Goal: Task Accomplishment & Management: Manage account settings

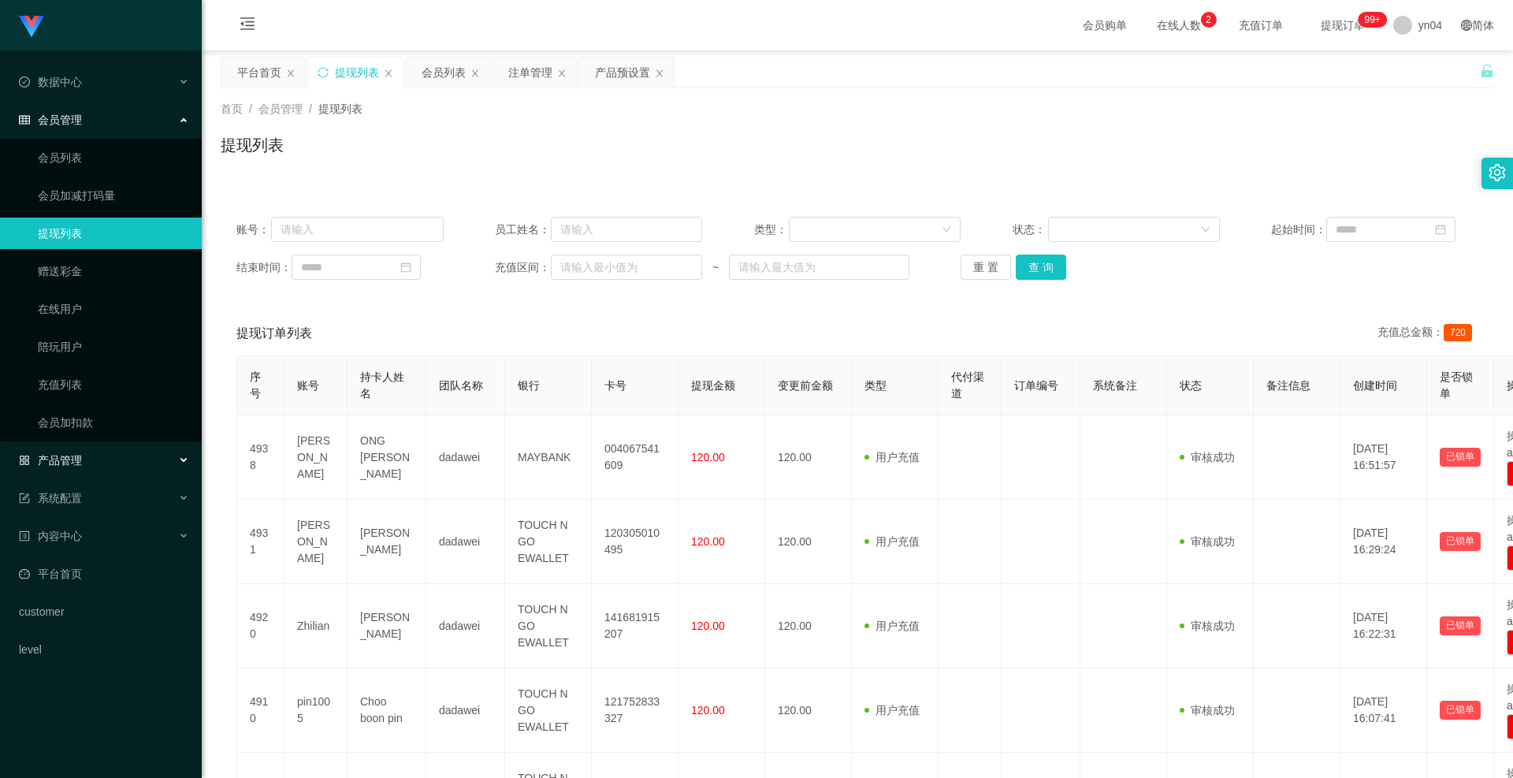
click at [78, 457] on span "产品管理" at bounding box center [50, 460] width 63 height 13
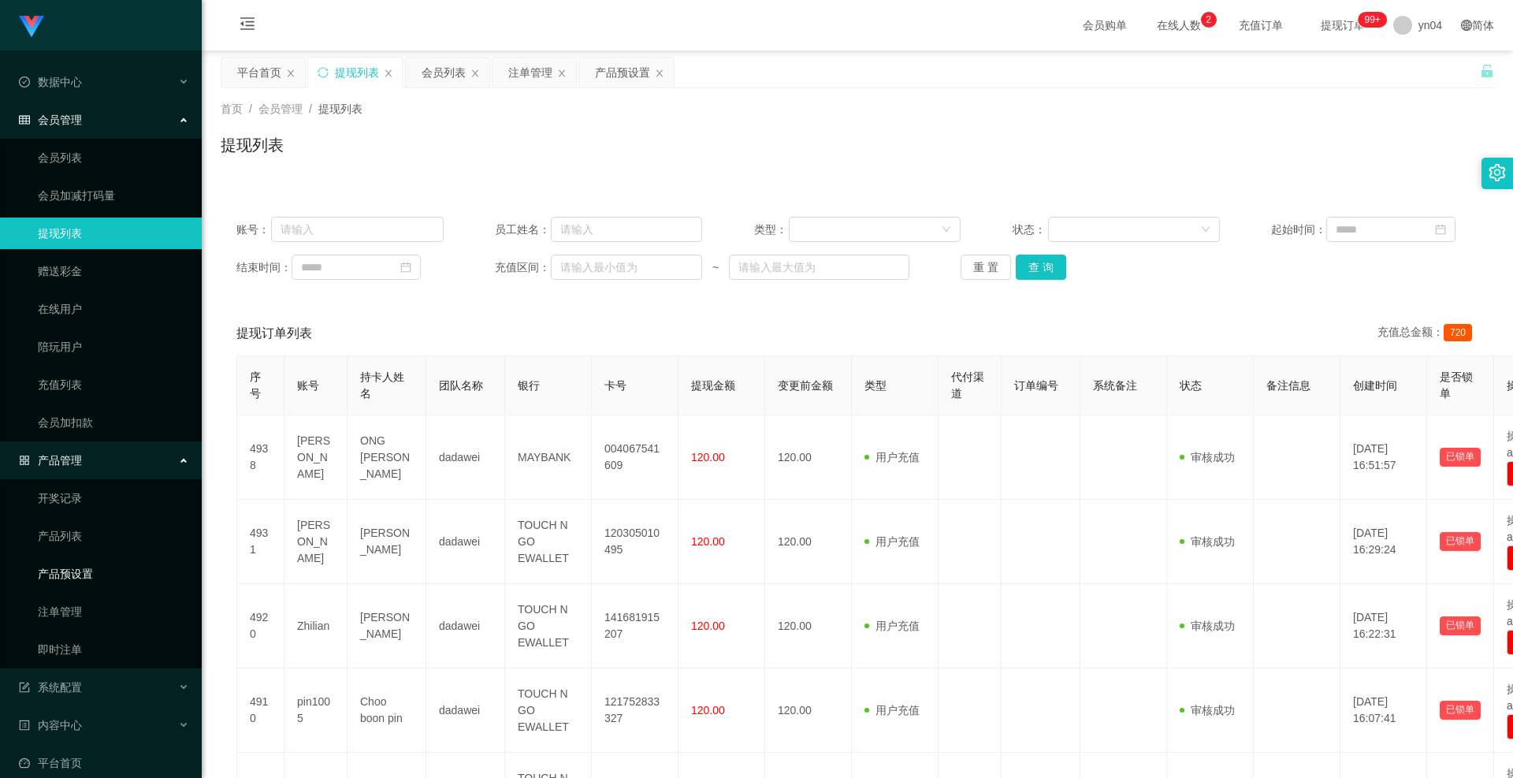
click at [71, 567] on link "产品预设置" at bounding box center [113, 574] width 151 height 32
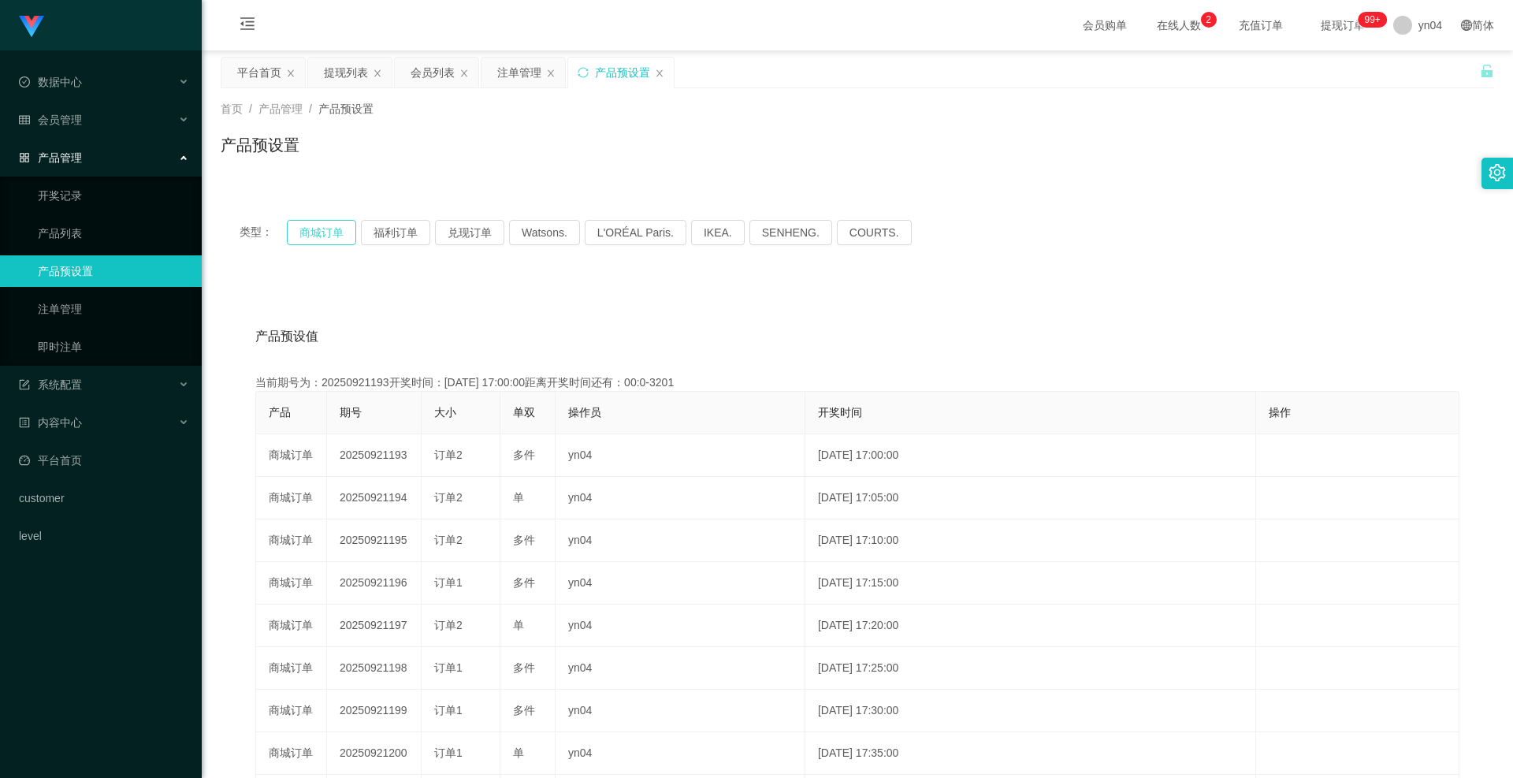
click at [326, 229] on button "商城订单" at bounding box center [321, 232] width 69 height 25
click at [340, 235] on button "商城订单" at bounding box center [321, 232] width 69 height 25
click at [1420, 64] on span "退出登录" at bounding box center [1419, 69] width 44 height 13
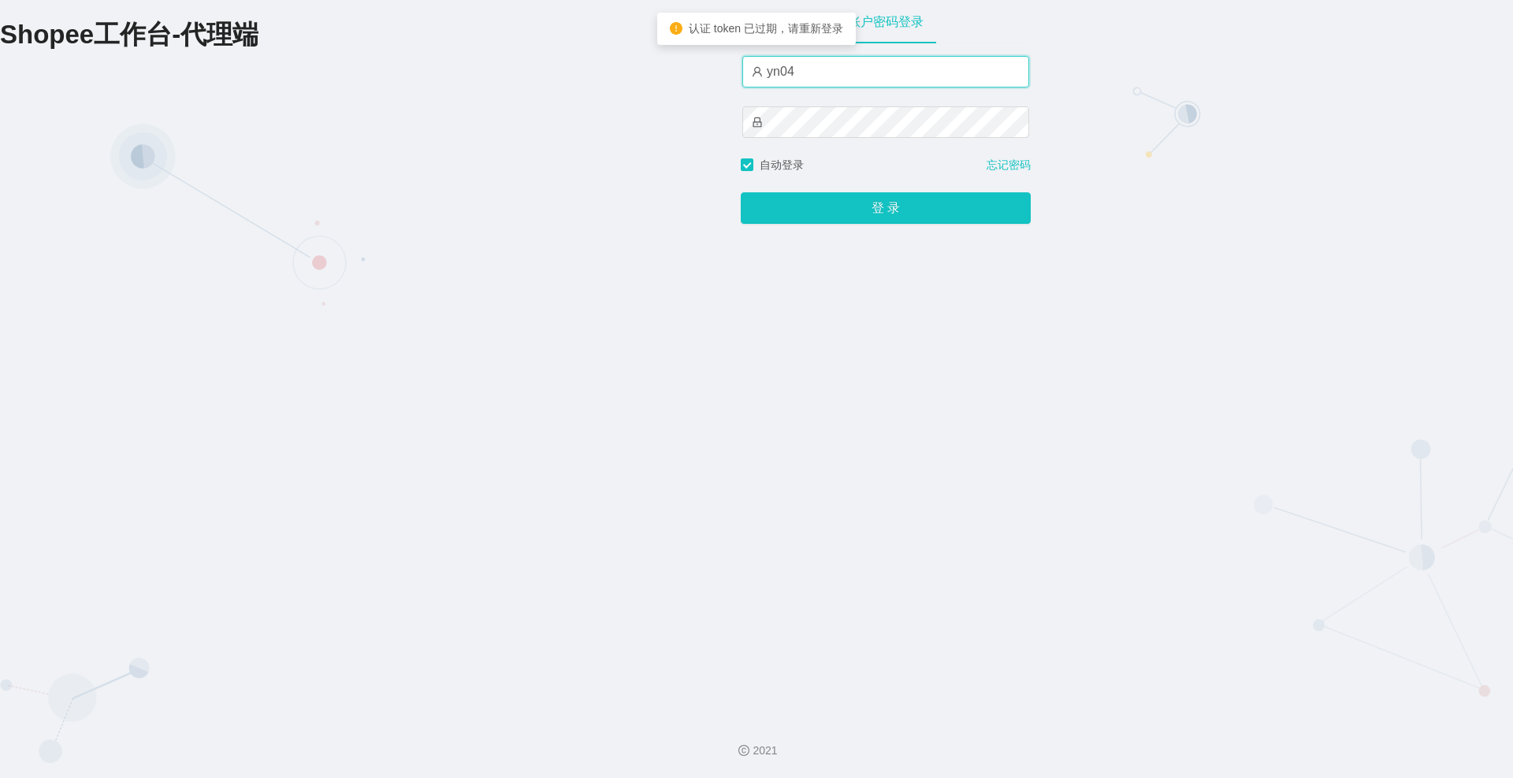
click at [809, 76] on input "yn04" at bounding box center [885, 72] width 287 height 32
type input "xjp808"
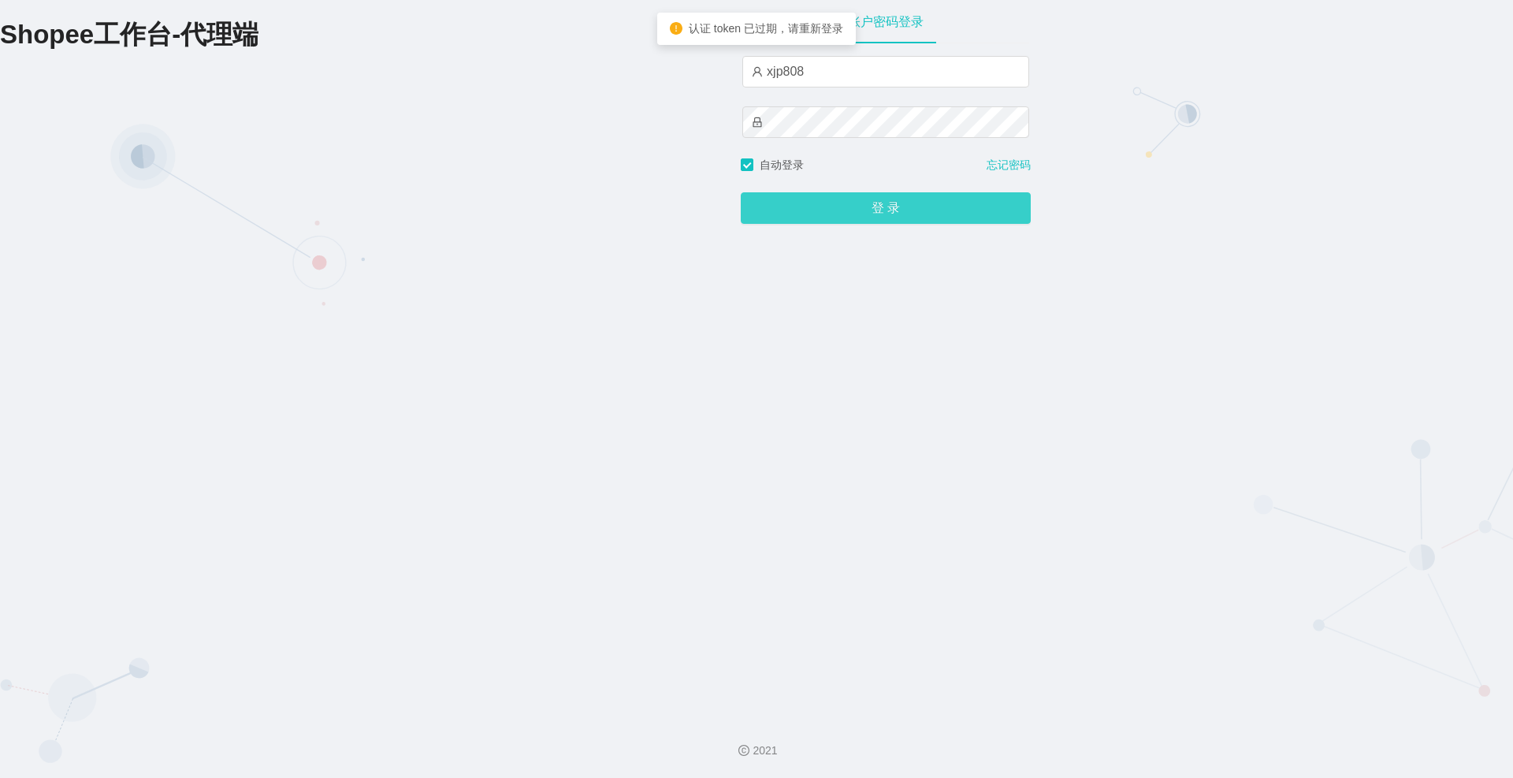
click at [863, 202] on button "登 录" at bounding box center [886, 208] width 290 height 32
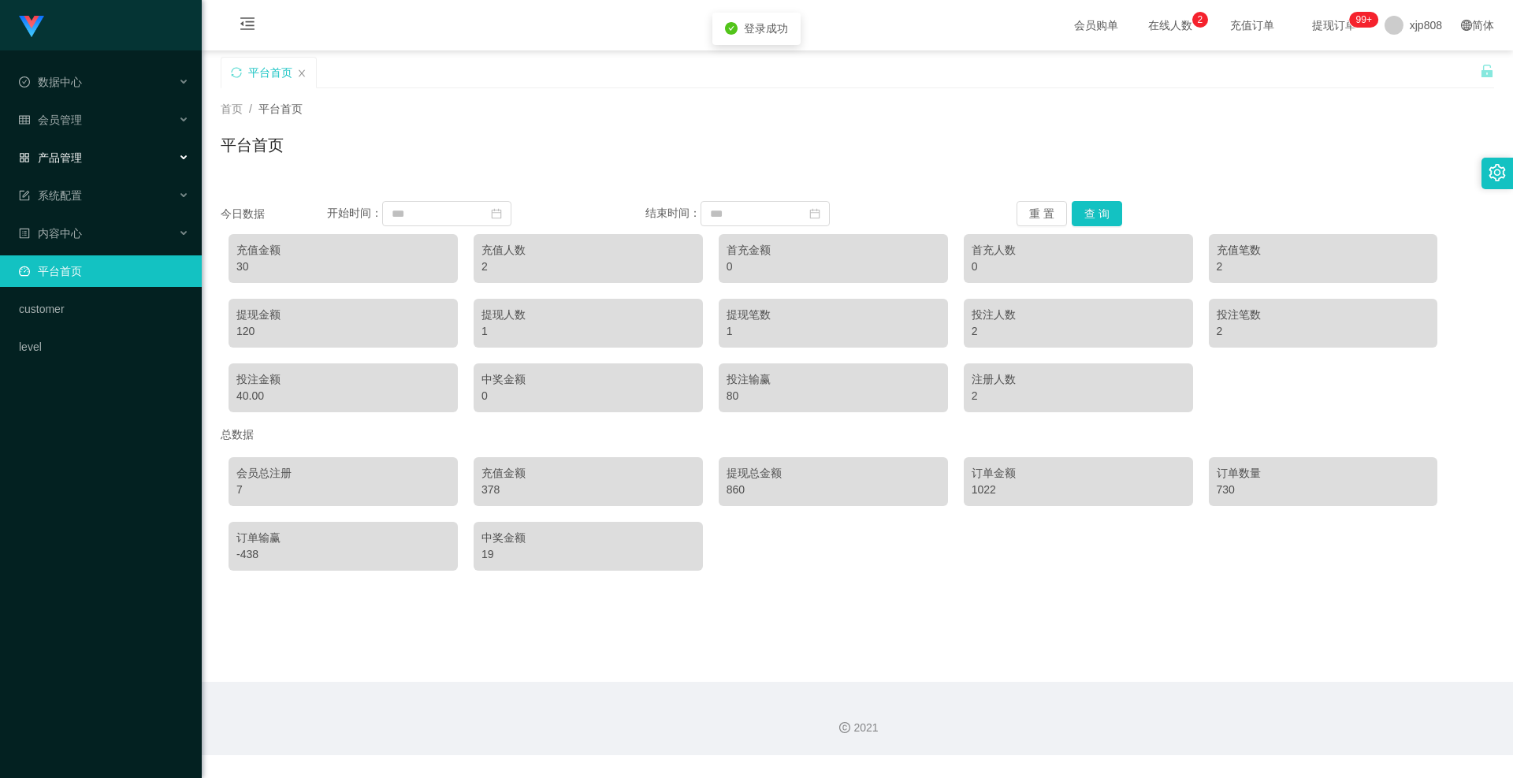
click at [69, 151] on span "产品管理" at bounding box center [50, 157] width 63 height 13
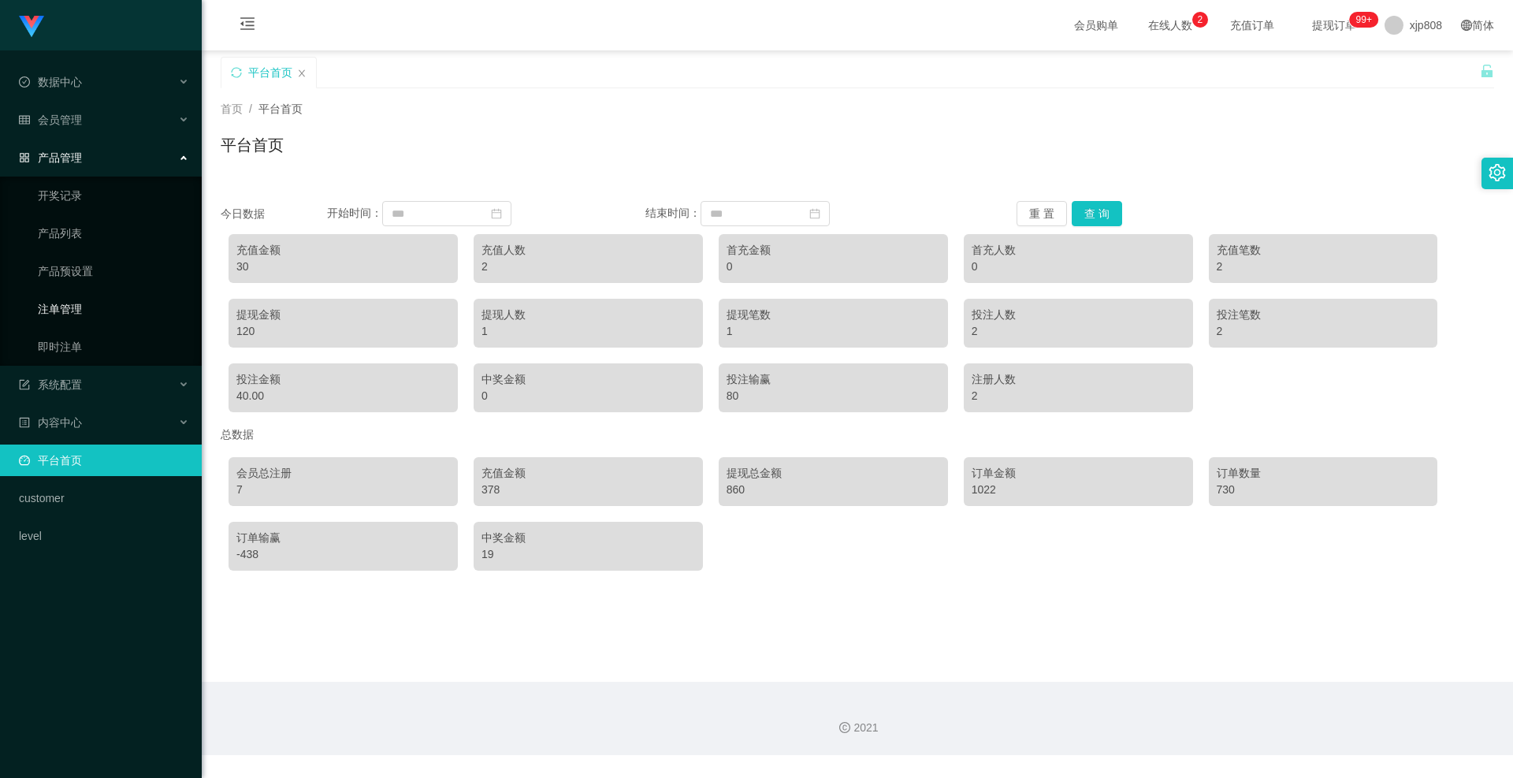
click at [77, 322] on link "注单管理" at bounding box center [113, 309] width 151 height 32
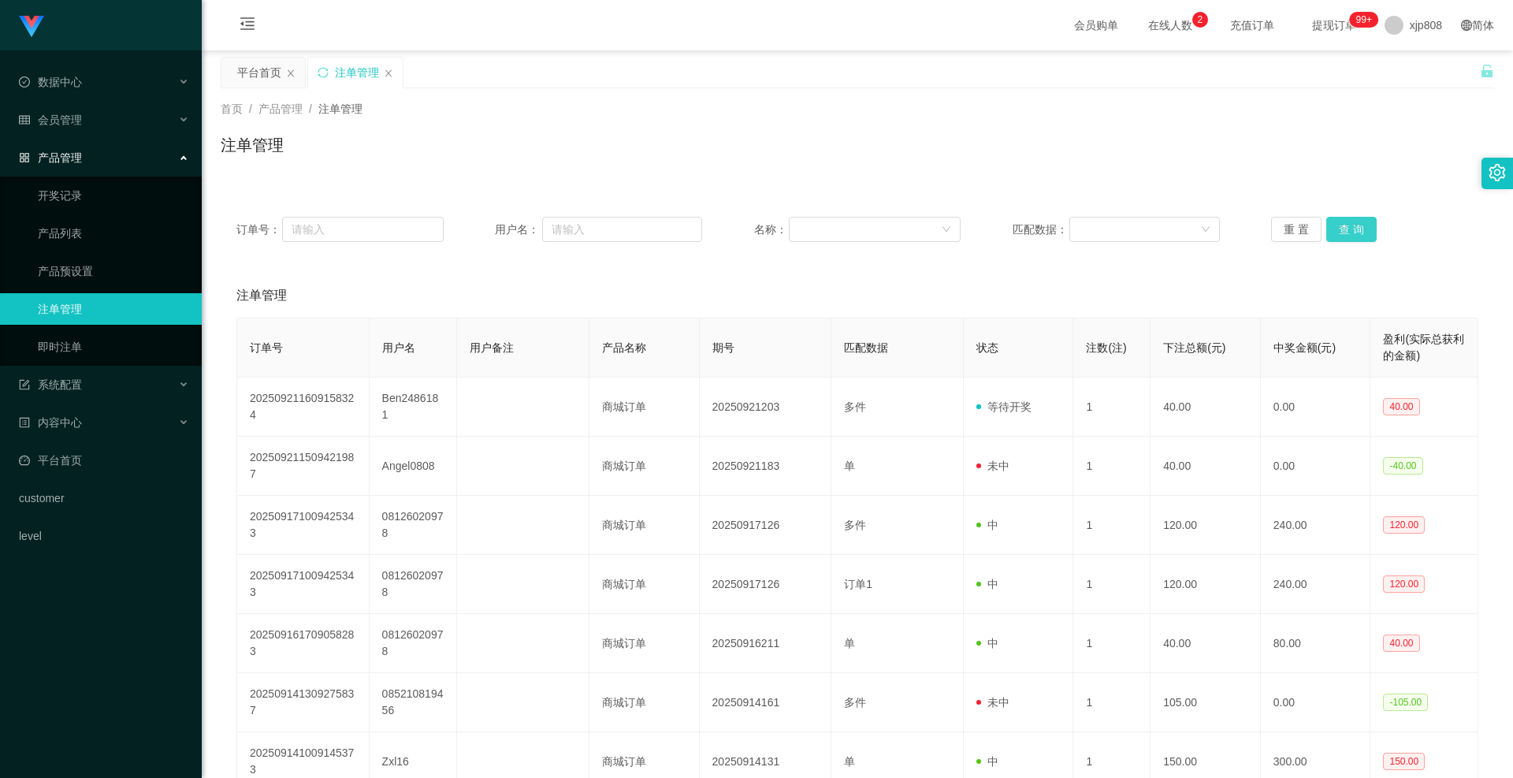
click at [1340, 234] on button "查 询" at bounding box center [1352, 229] width 50 height 25
click at [1340, 234] on div "重 置 查 询" at bounding box center [1374, 229] width 207 height 25
click at [1340, 233] on button "查 询" at bounding box center [1361, 229] width 68 height 25
click at [1340, 233] on div "重 置 查 询" at bounding box center [1374, 229] width 207 height 25
click at [1340, 233] on button "查 询" at bounding box center [1352, 229] width 50 height 25
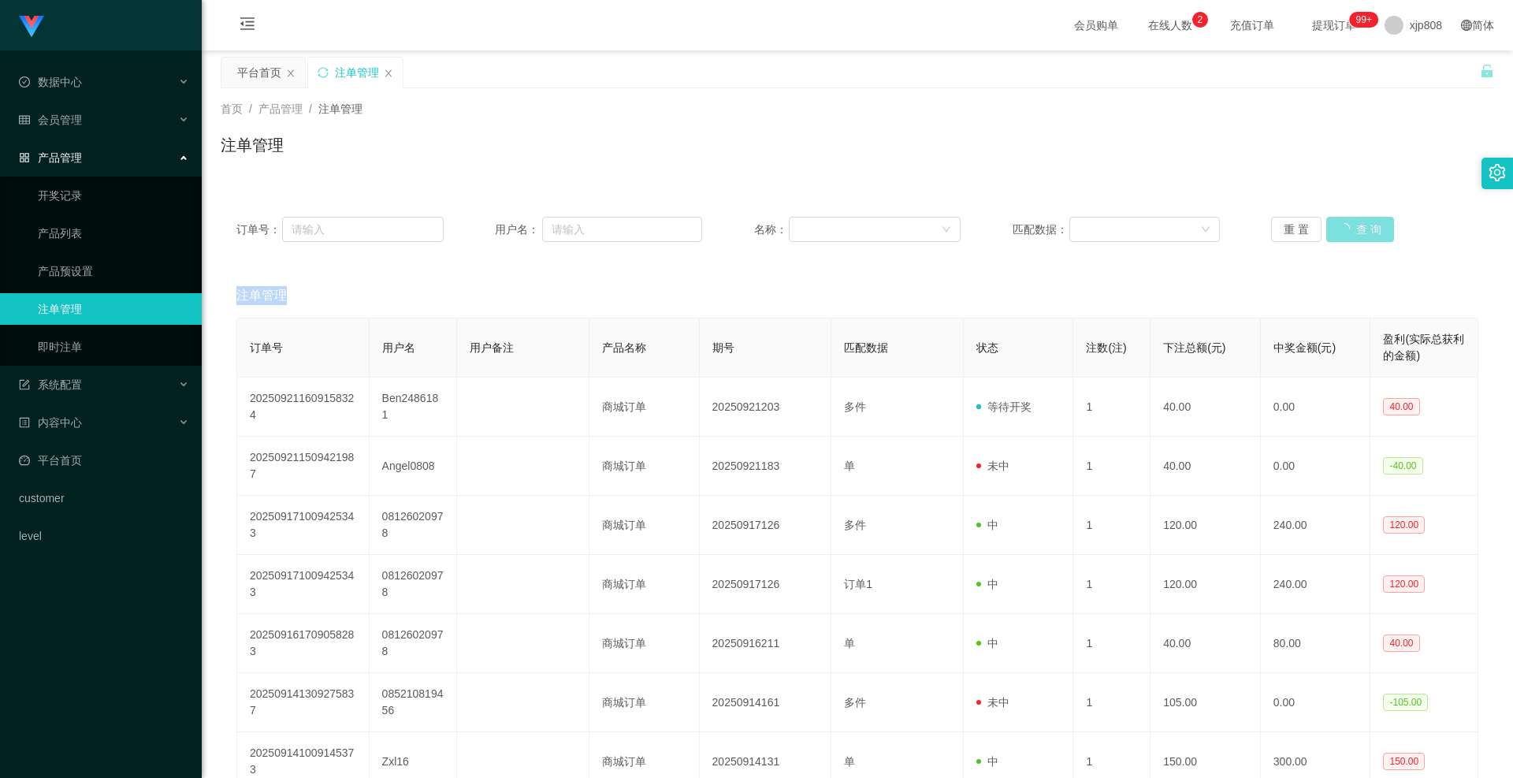
click at [1340, 233] on div "重 置 查 询" at bounding box center [1374, 229] width 207 height 25
click at [1340, 233] on button "查 询" at bounding box center [1352, 229] width 50 height 25
click at [1340, 233] on div "重 置 查 询" at bounding box center [1374, 229] width 207 height 25
click at [1340, 233] on button "查 询" at bounding box center [1352, 229] width 50 height 25
click at [1340, 233] on div "重 置 查 询" at bounding box center [1374, 229] width 207 height 25
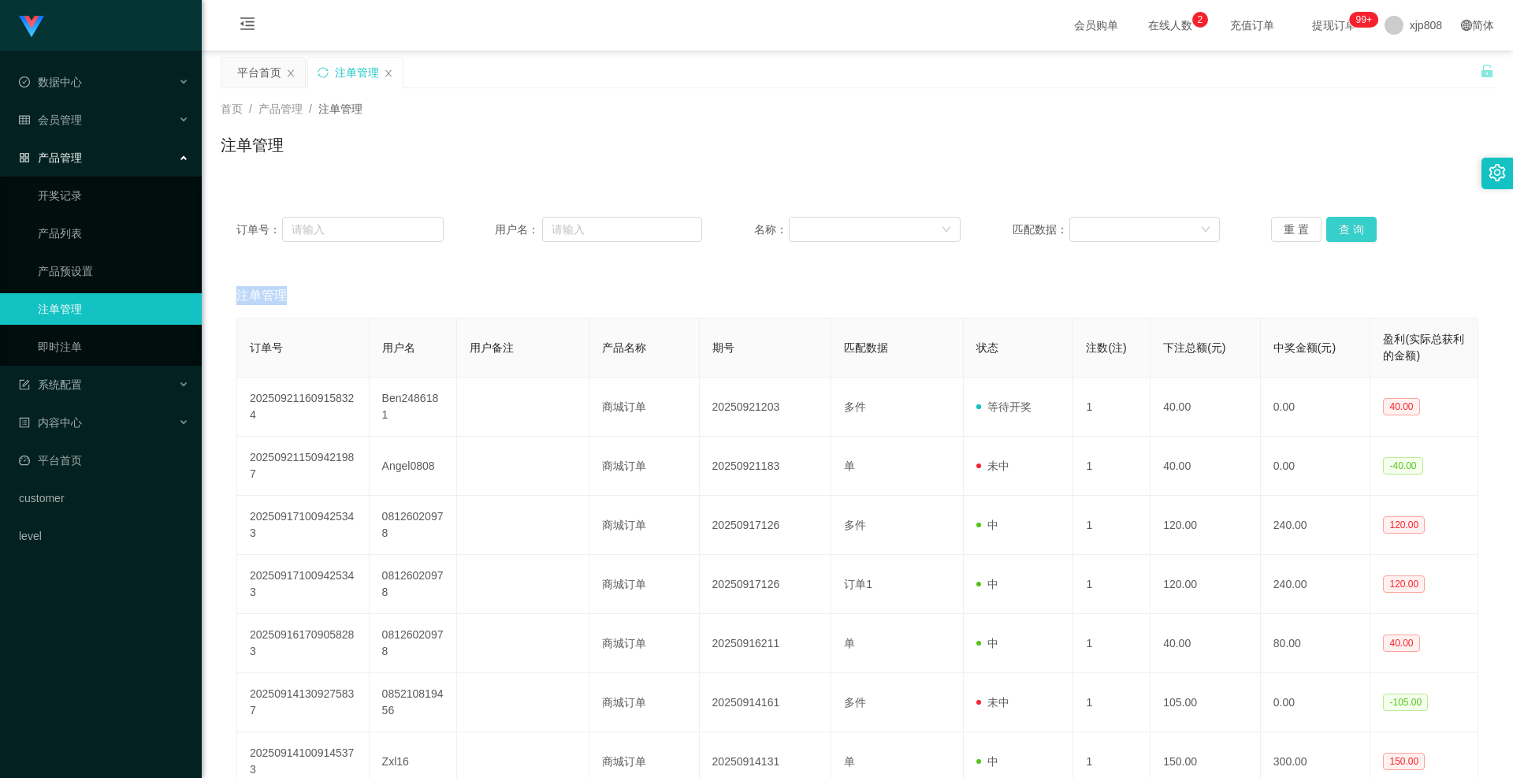
click at [1340, 233] on button "查 询" at bounding box center [1352, 229] width 50 height 25
click at [1340, 233] on div "重 置 查 询" at bounding box center [1374, 229] width 207 height 25
click at [1340, 233] on button "查 询" at bounding box center [1352, 229] width 50 height 25
click at [1340, 233] on div "重 置 查 询" at bounding box center [1374, 229] width 207 height 25
click at [139, 273] on link "产品预设置" at bounding box center [113, 271] width 151 height 32
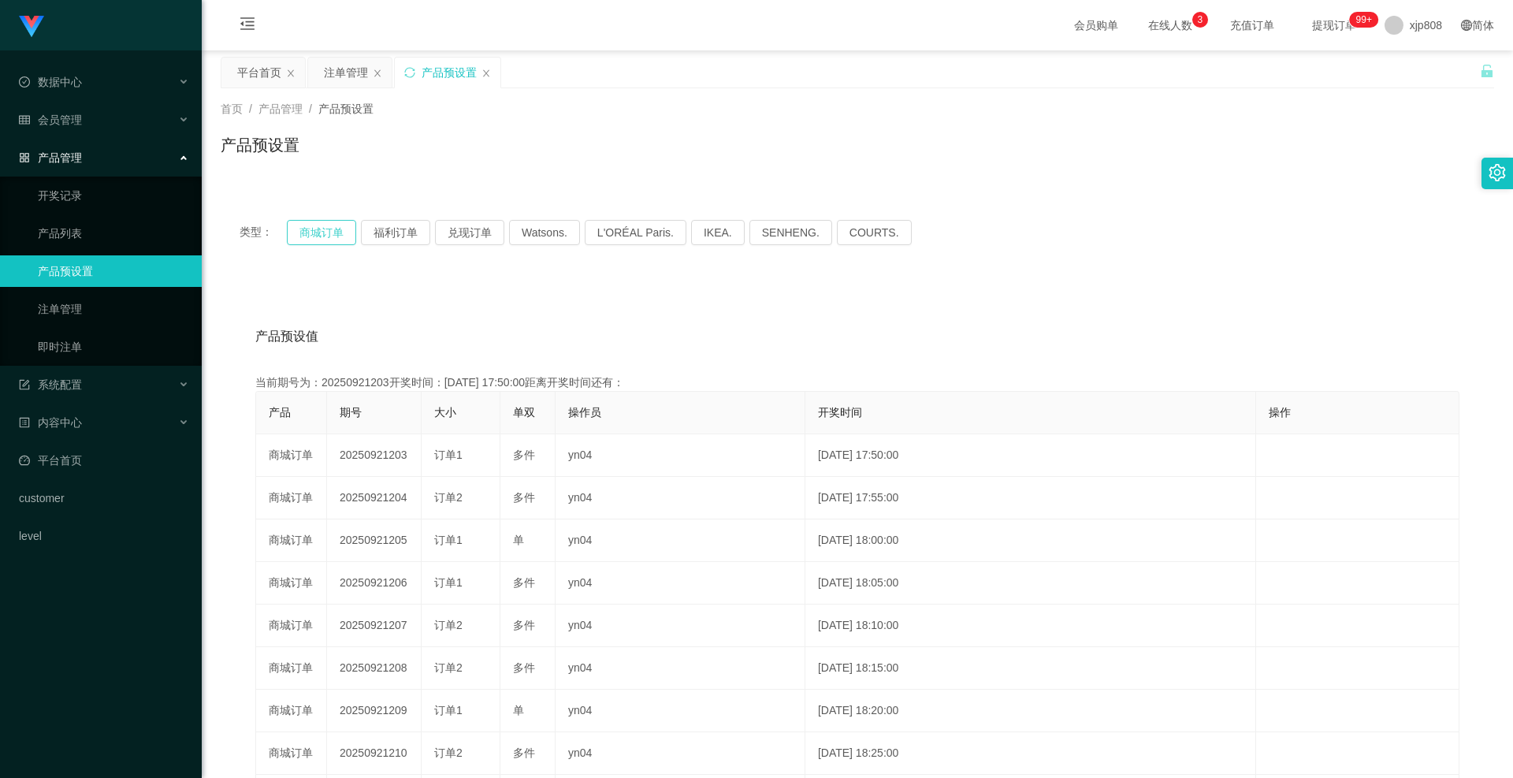
click at [328, 229] on button "商城订单" at bounding box center [321, 232] width 69 height 25
click at [76, 119] on span "会员管理" at bounding box center [50, 119] width 63 height 13
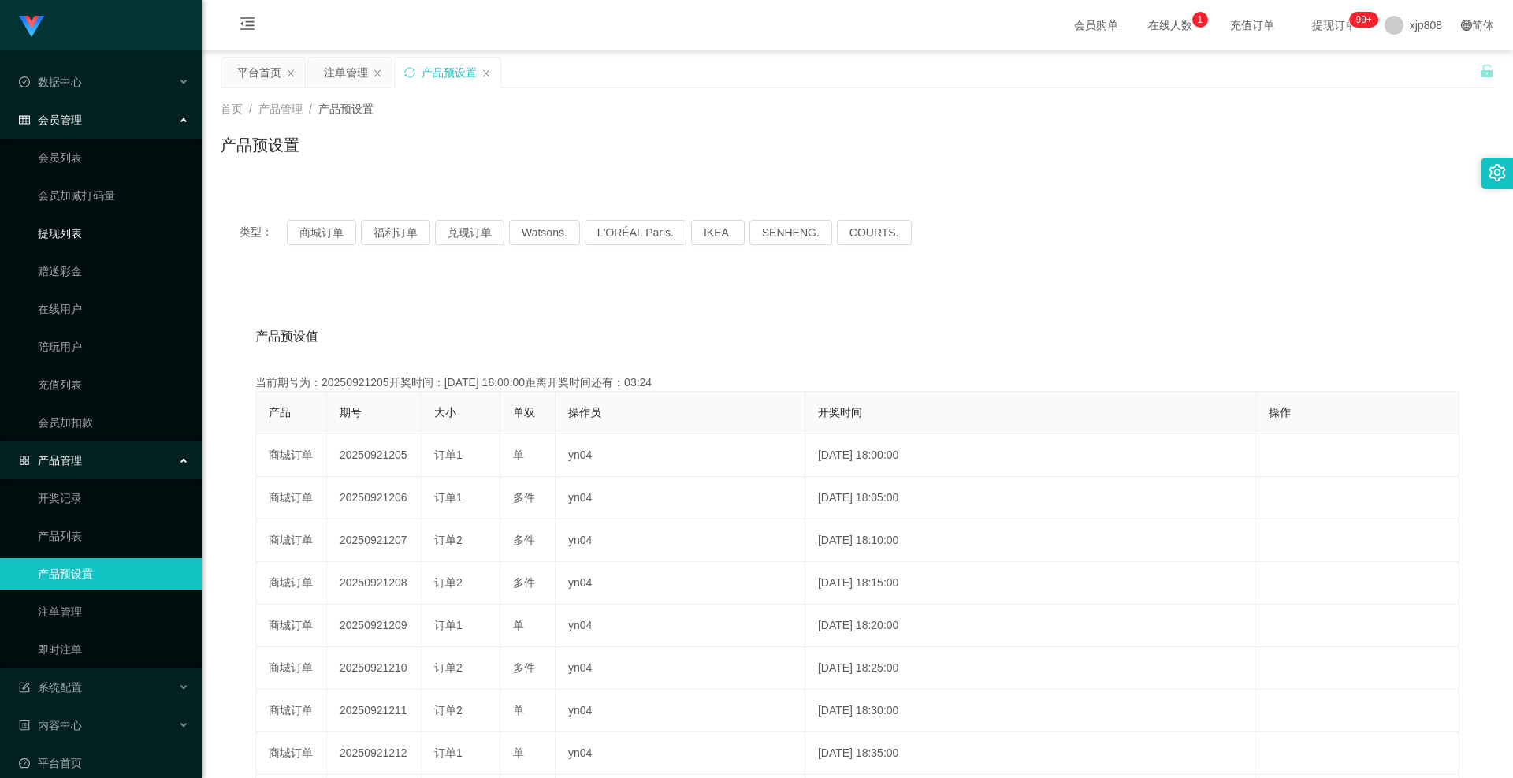
click at [73, 246] on link "提现列表" at bounding box center [113, 234] width 151 height 32
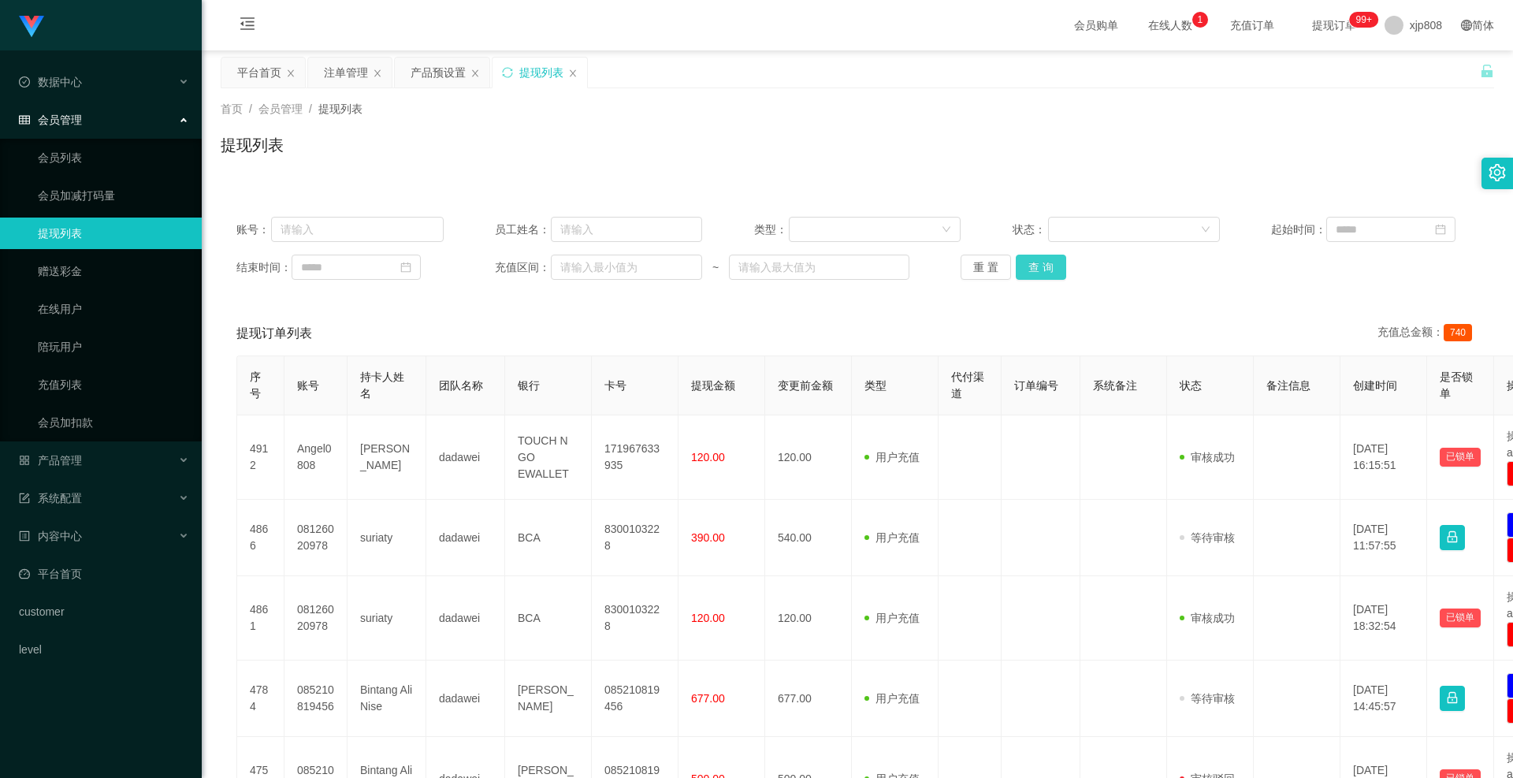
click at [1059, 268] on button "查 询" at bounding box center [1041, 267] width 50 height 25
click at [1059, 268] on div "重 置 查 询" at bounding box center [1064, 267] width 207 height 25
click at [1059, 268] on button "查 询" at bounding box center [1041, 267] width 50 height 25
click at [1059, 268] on div "重 置 查 询" at bounding box center [1064, 267] width 207 height 25
click at [1059, 268] on button "查 询" at bounding box center [1050, 267] width 68 height 25
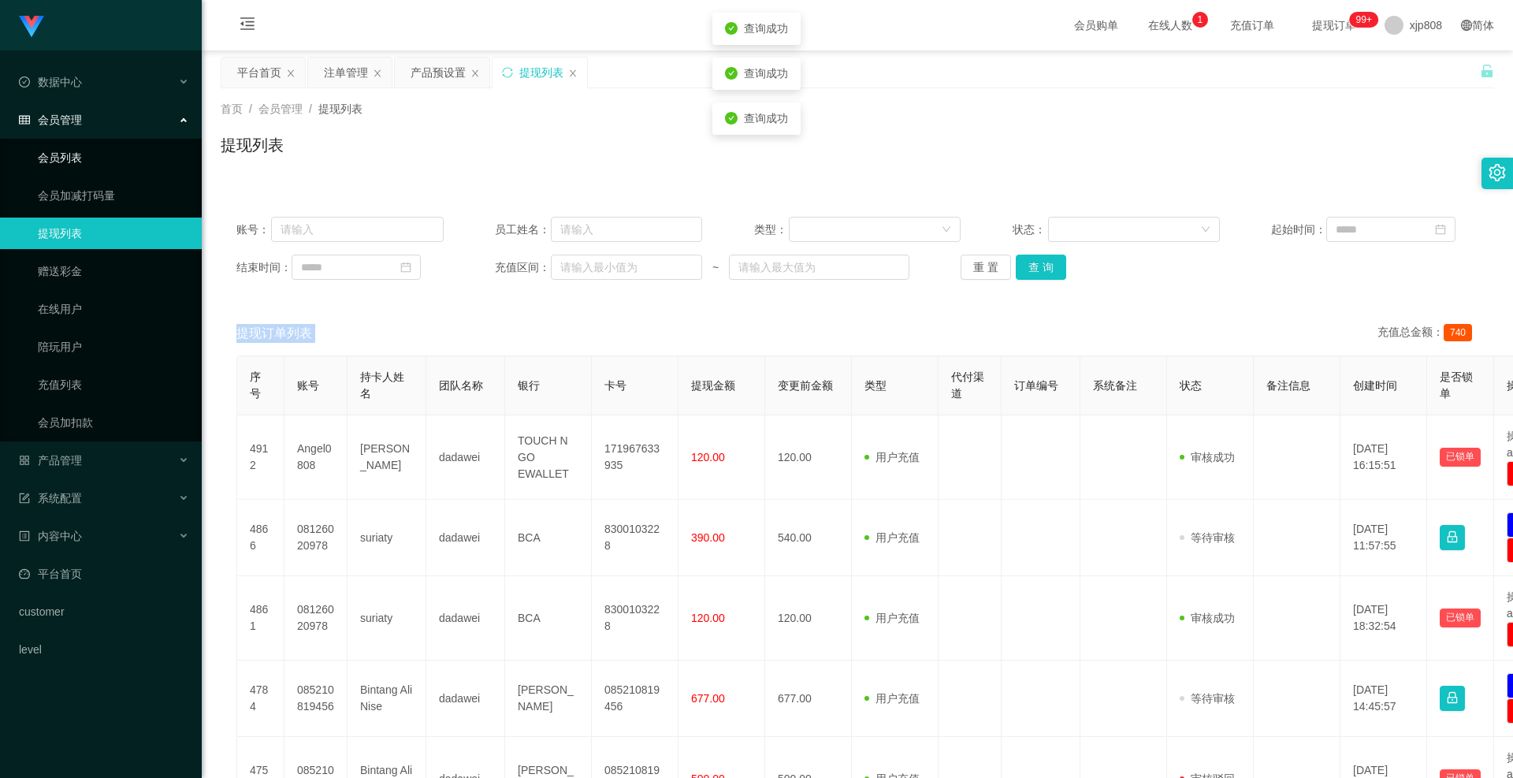
click at [58, 151] on link "会员列表" at bounding box center [113, 158] width 151 height 32
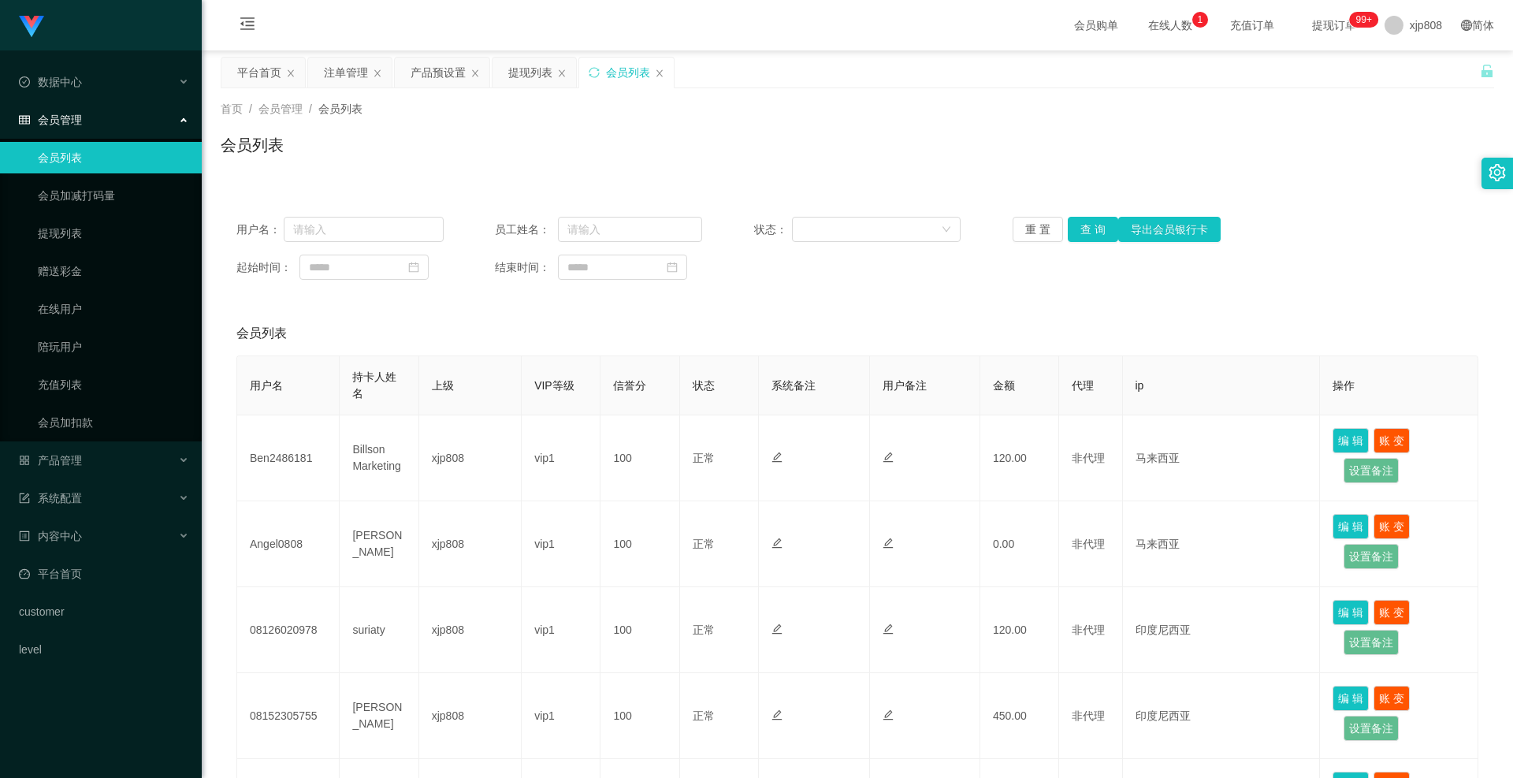
click at [1084, 244] on div "用户名： 员工姓名： 状态： 重 置 查 询 导出会员银行卡 起始时间： 结束时间：" at bounding box center [858, 248] width 1274 height 95
click at [1089, 225] on button "查 询" at bounding box center [1093, 229] width 50 height 25
click at [1089, 225] on div "重 置 查 询 导出会员银行卡" at bounding box center [1116, 229] width 207 height 25
click at [1089, 225] on button "查 询" at bounding box center [1093, 229] width 50 height 25
click at [1089, 225] on div "重 置 查 询 导出会员银行卡" at bounding box center [1116, 229] width 207 height 25
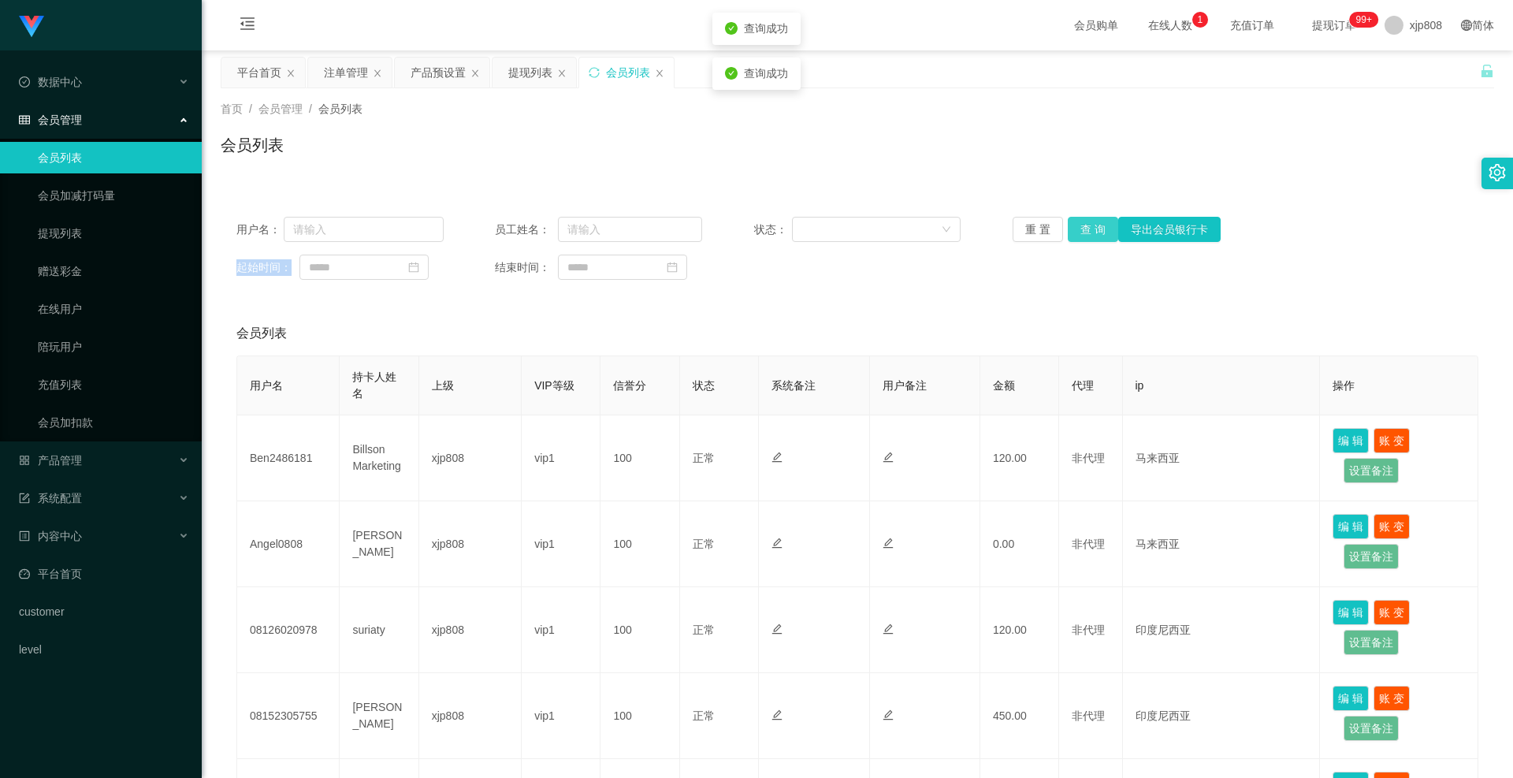
click at [1089, 225] on button "查 询" at bounding box center [1093, 229] width 50 height 25
click at [1091, 228] on button "查 询" at bounding box center [1093, 229] width 50 height 25
click at [1091, 228] on div "重 置 查 询 导出会员银行卡" at bounding box center [1116, 229] width 207 height 25
click at [1091, 228] on button "查 询" at bounding box center [1093, 229] width 50 height 25
click at [1091, 228] on div "重 置 查 询 导出会员银行卡" at bounding box center [1116, 229] width 207 height 25
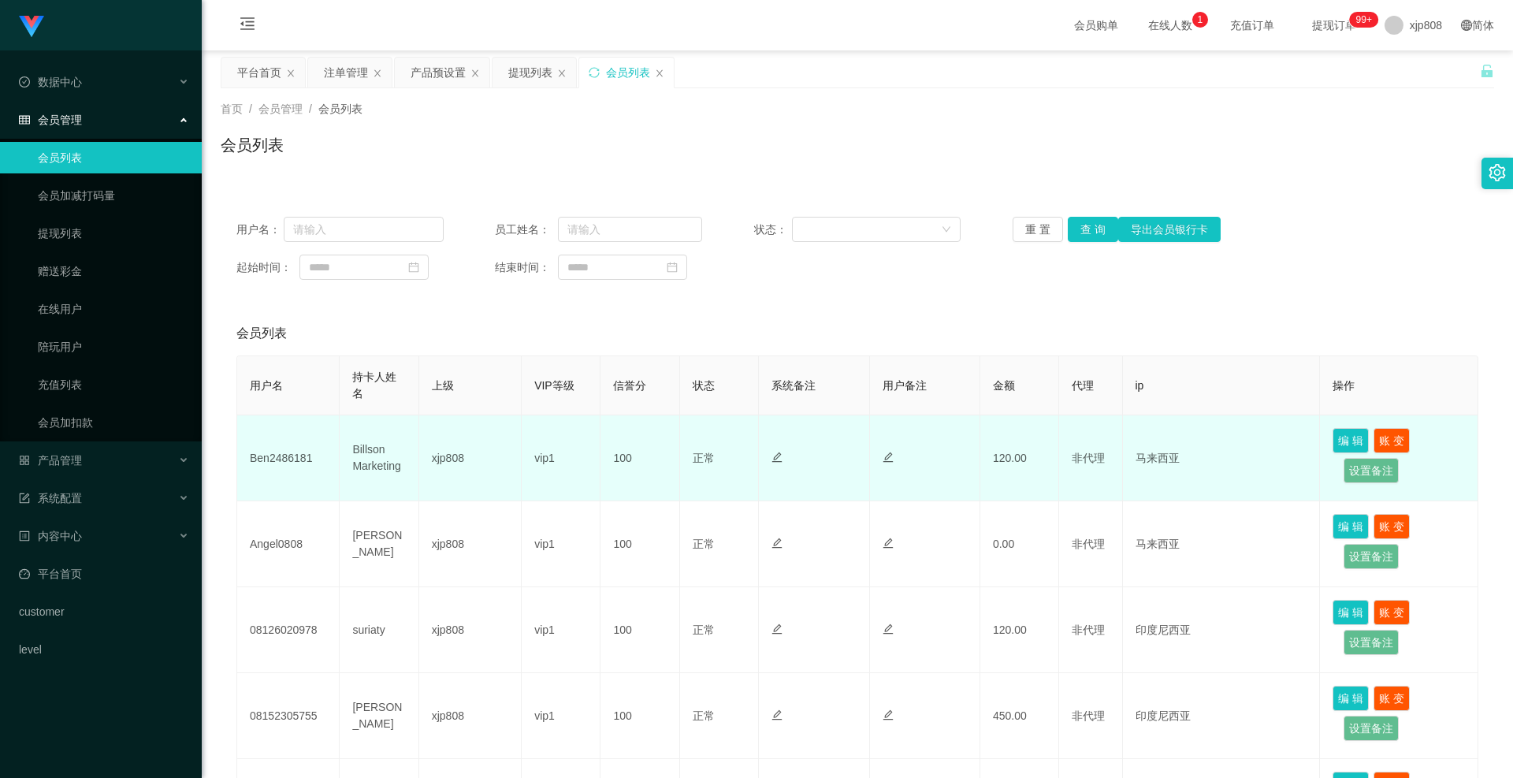
click at [371, 460] on td "Billson Marketing" at bounding box center [379, 458] width 79 height 86
click at [274, 454] on td "Ben2486181" at bounding box center [288, 458] width 102 height 86
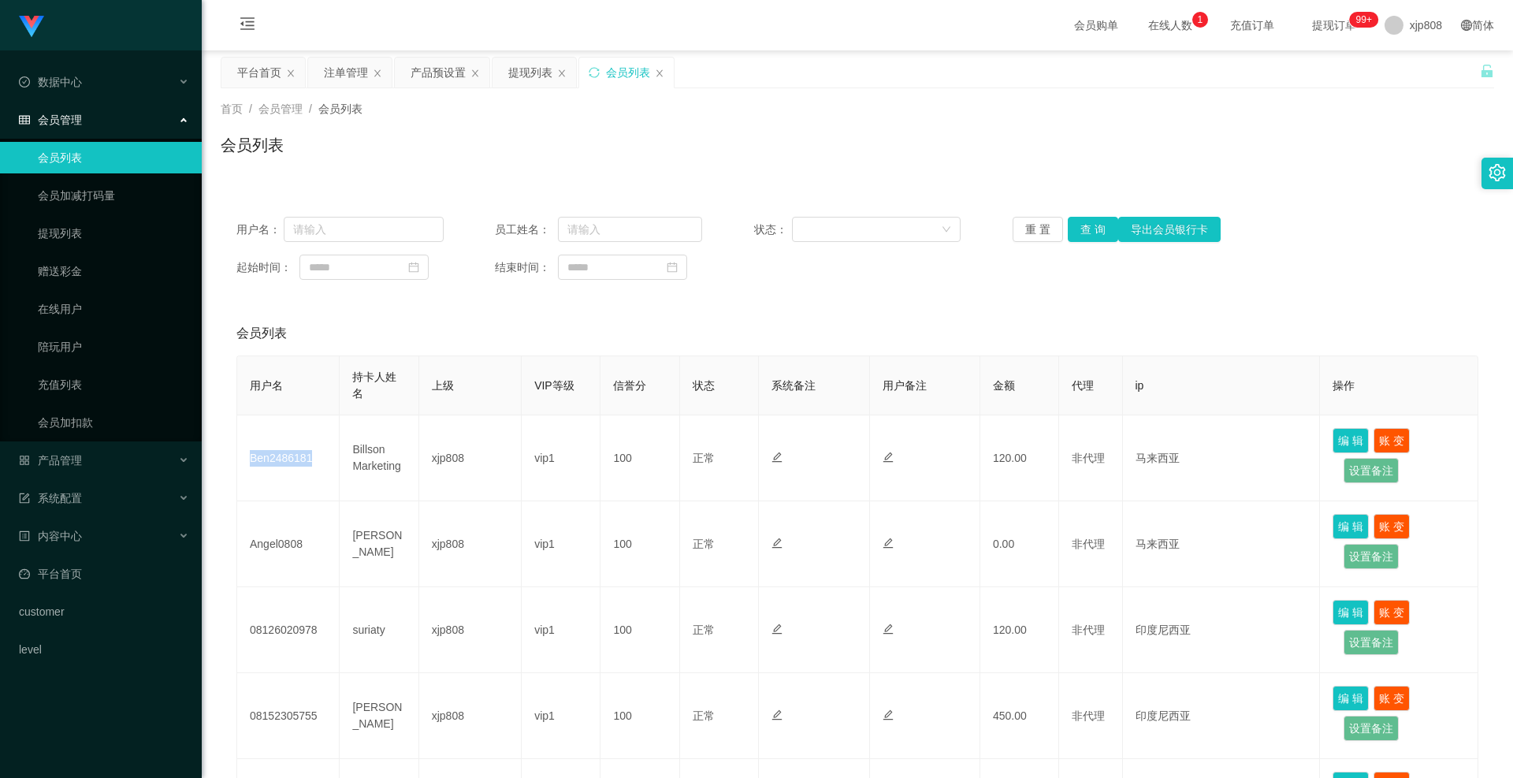
copy td "Ben2486181"
click at [1077, 224] on button "查 询" at bounding box center [1093, 229] width 50 height 25
click at [1077, 224] on div "重 置 查 询 导出会员银行卡" at bounding box center [1116, 229] width 207 height 25
click at [1077, 224] on button "查 询" at bounding box center [1102, 229] width 68 height 25
click at [1077, 224] on div "重 置 查 询 导出会员银行卡" at bounding box center [1116, 229] width 207 height 25
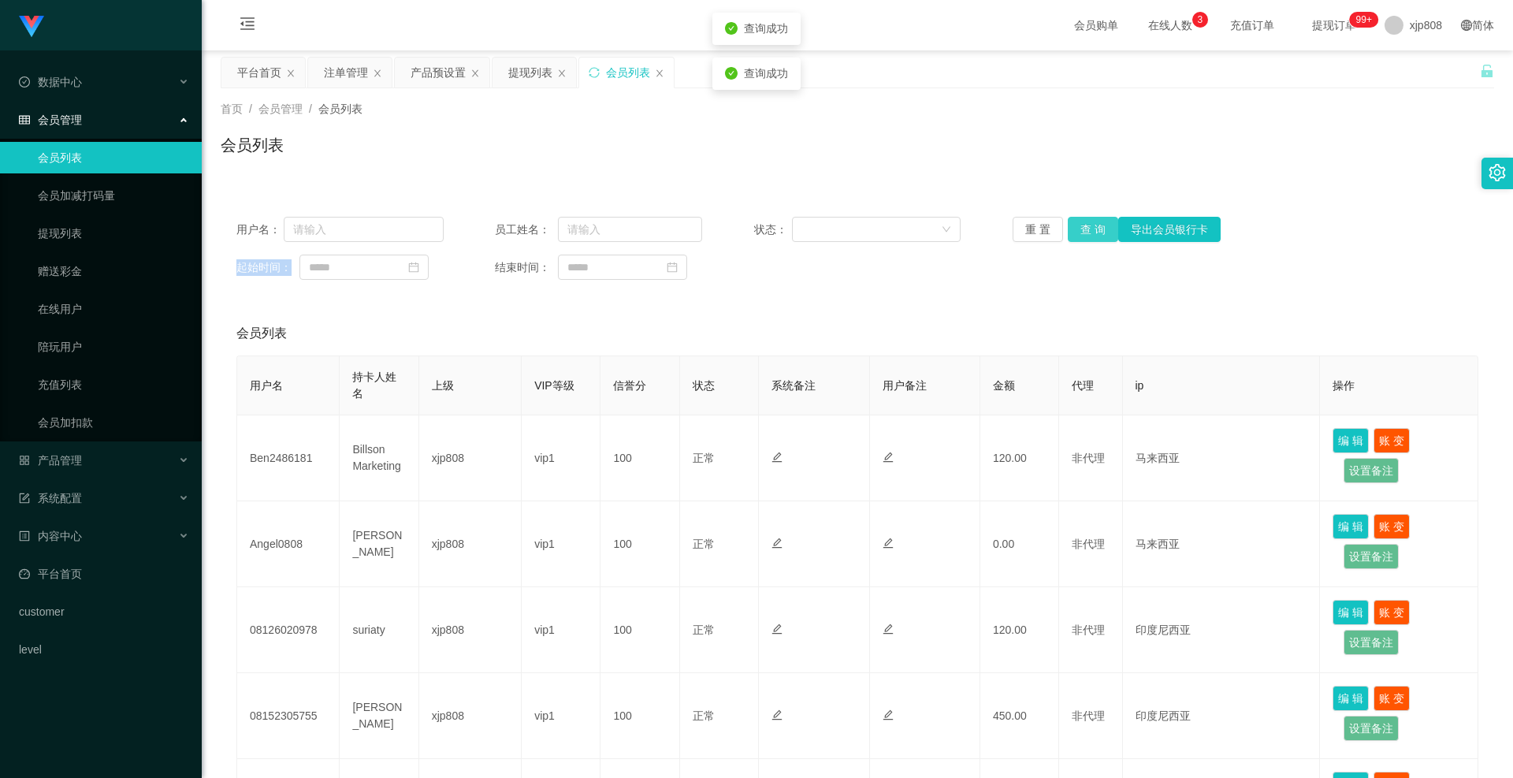
click at [1077, 224] on button "查 询" at bounding box center [1093, 229] width 50 height 25
click at [1077, 224] on div "重 置 查 询 导出会员银行卡" at bounding box center [1116, 229] width 207 height 25
click at [1077, 224] on button "查 询" at bounding box center [1093, 229] width 50 height 25
click at [1085, 228] on button "查 询" at bounding box center [1093, 229] width 50 height 25
click at [1085, 228] on div "重 置 查 询 导出会员银行卡" at bounding box center [1116, 229] width 207 height 25
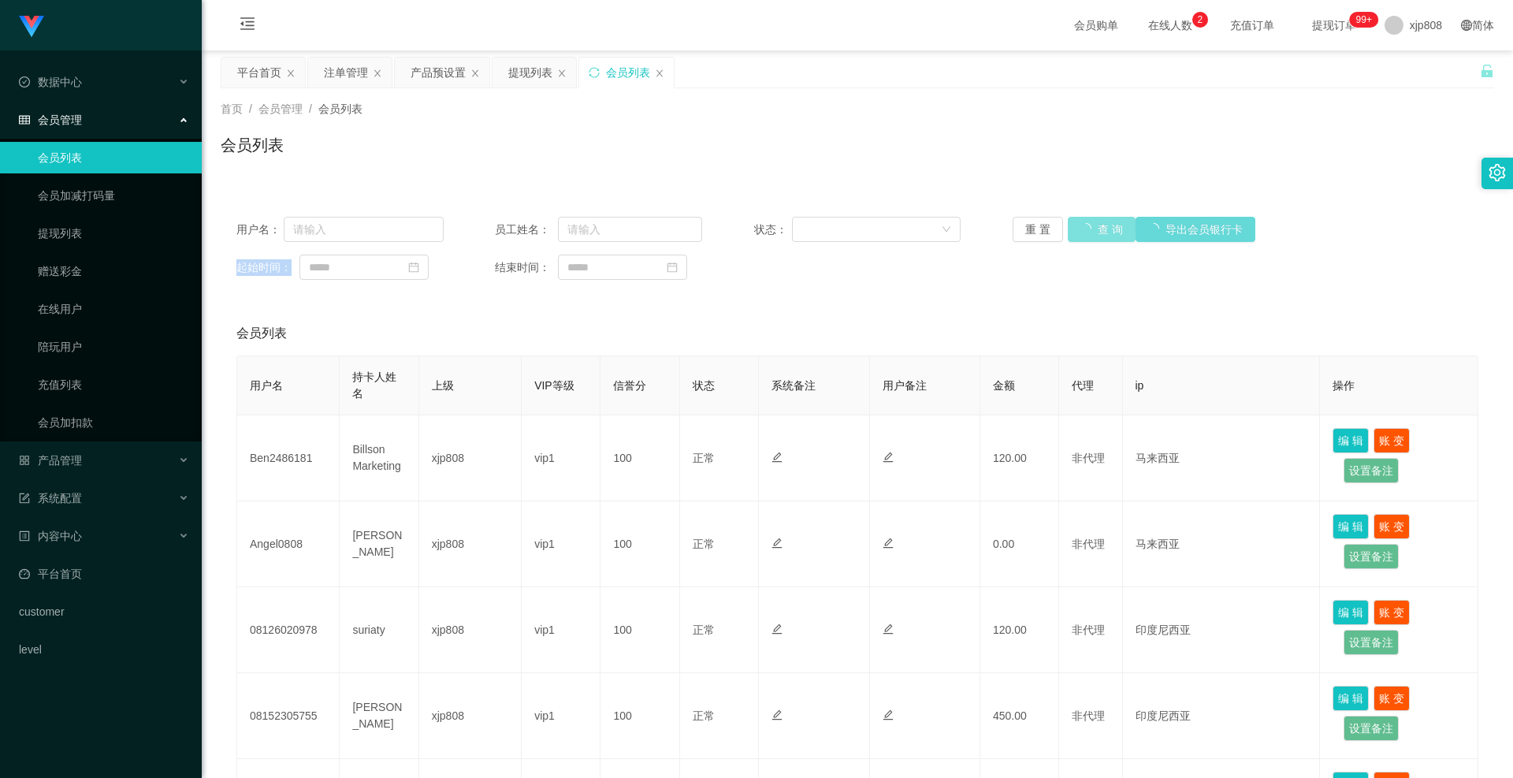
click at [1085, 228] on button "查 询" at bounding box center [1102, 229] width 68 height 25
click at [1085, 228] on div "重 置 查 询 导出会员银行卡" at bounding box center [1116, 229] width 207 height 25
click at [1103, 227] on button "查 询" at bounding box center [1093, 229] width 50 height 25
click at [1103, 227] on div "重 置 查 询 导出会员银行卡" at bounding box center [1116, 229] width 207 height 25
click at [87, 236] on link "提现列表" at bounding box center [113, 234] width 151 height 32
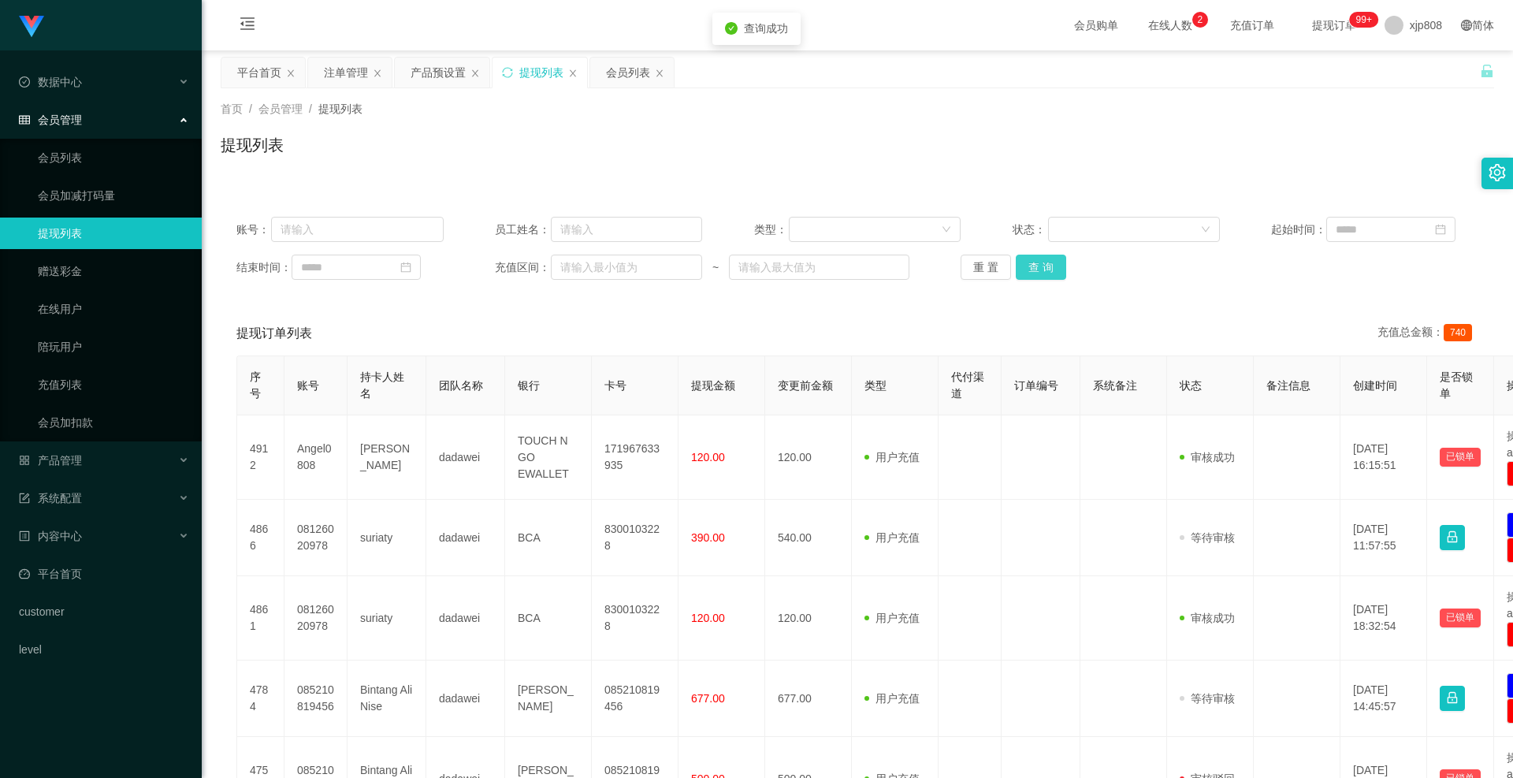
click at [1038, 275] on button "查 询" at bounding box center [1041, 267] width 50 height 25
click at [1040, 275] on div "重 置 查 询" at bounding box center [1064, 267] width 207 height 25
click at [1040, 275] on button "查 询" at bounding box center [1050, 267] width 68 height 25
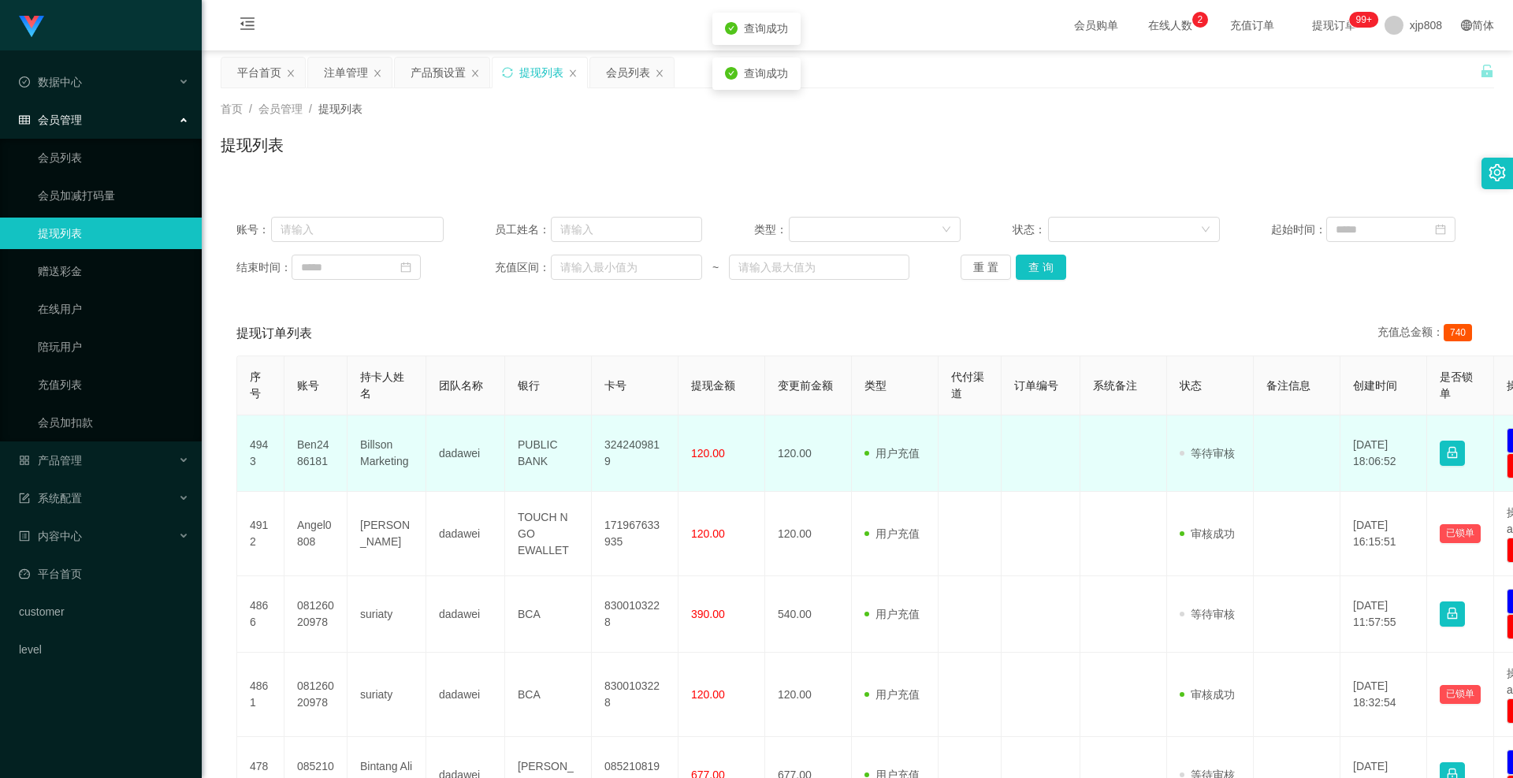
click at [305, 456] on td "Ben2486181" at bounding box center [316, 453] width 63 height 76
copy td "Ben2486181"
